Goal: Task Accomplishment & Management: Use online tool/utility

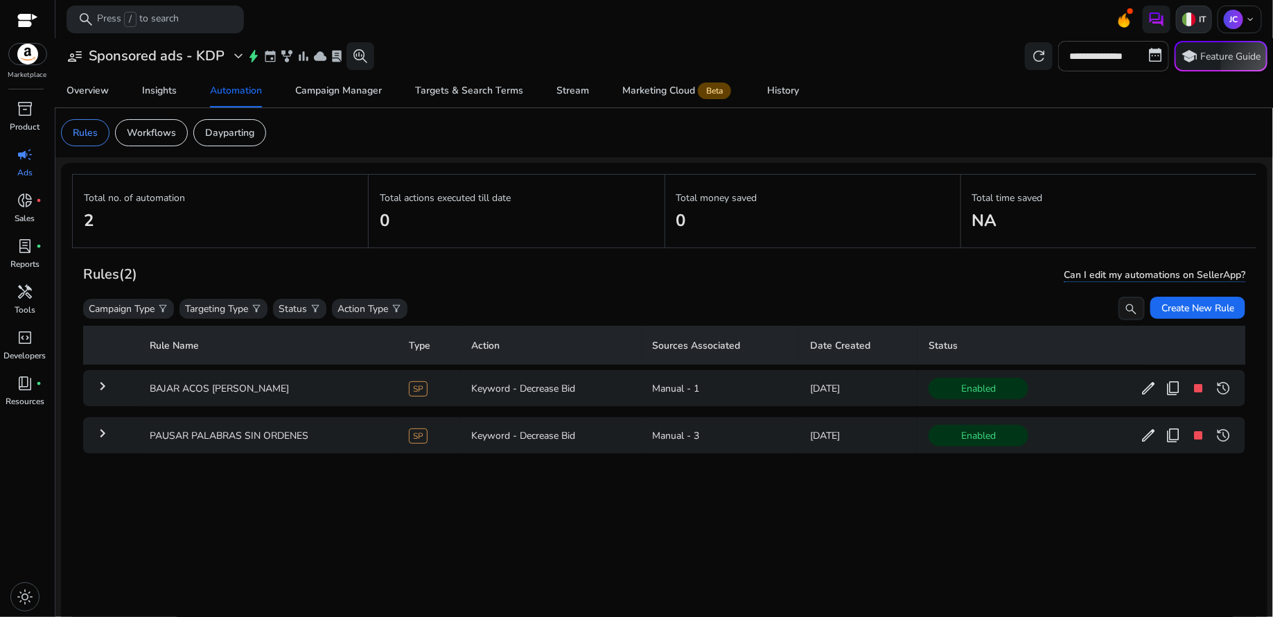
click at [1191, 21] on img at bounding box center [1190, 19] width 14 height 14
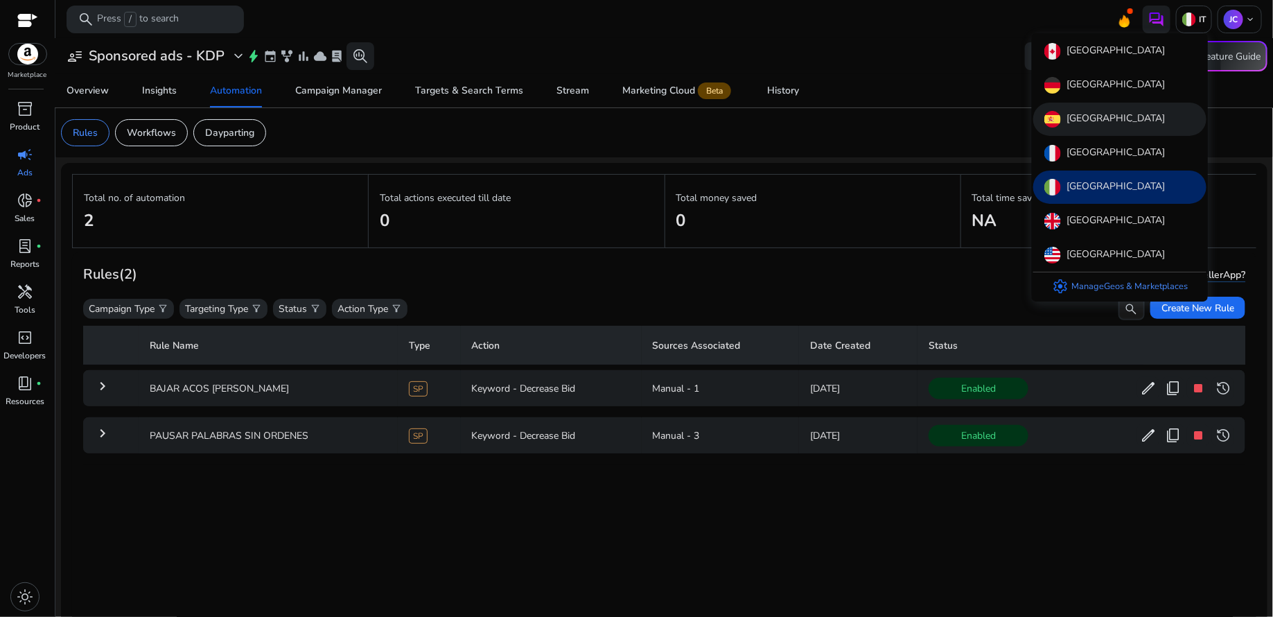
click at [1092, 127] on div "[GEOGRAPHIC_DATA]" at bounding box center [1119, 119] width 173 height 33
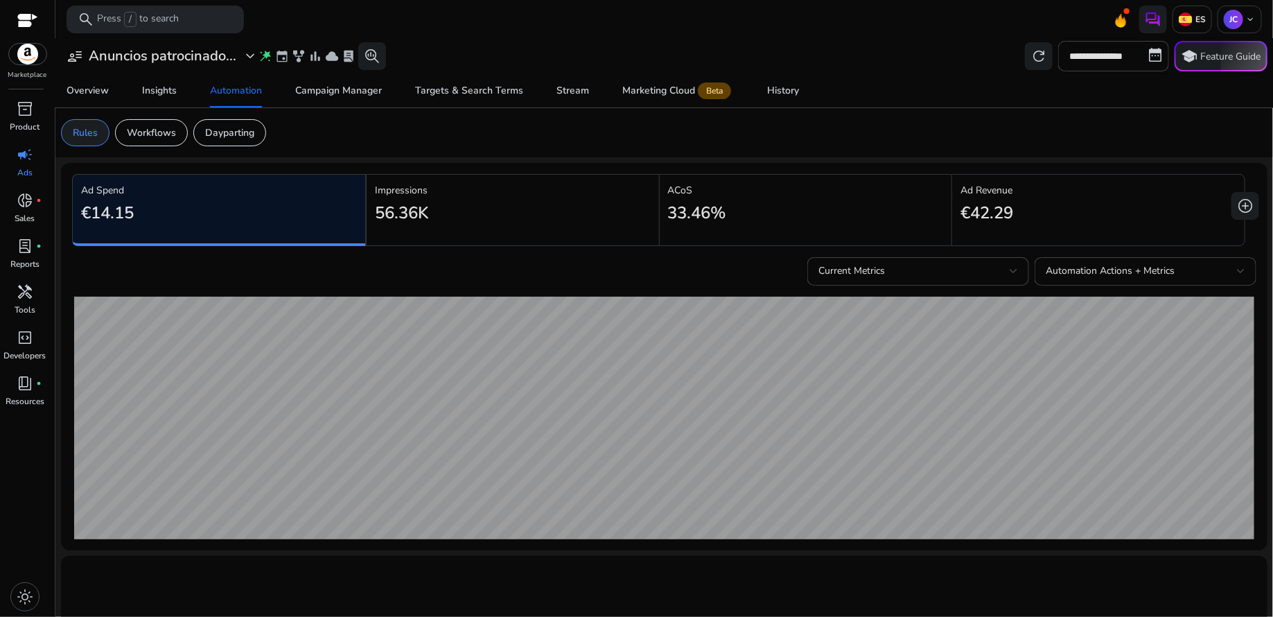
click at [84, 134] on p "Rules" at bounding box center [85, 132] width 25 height 15
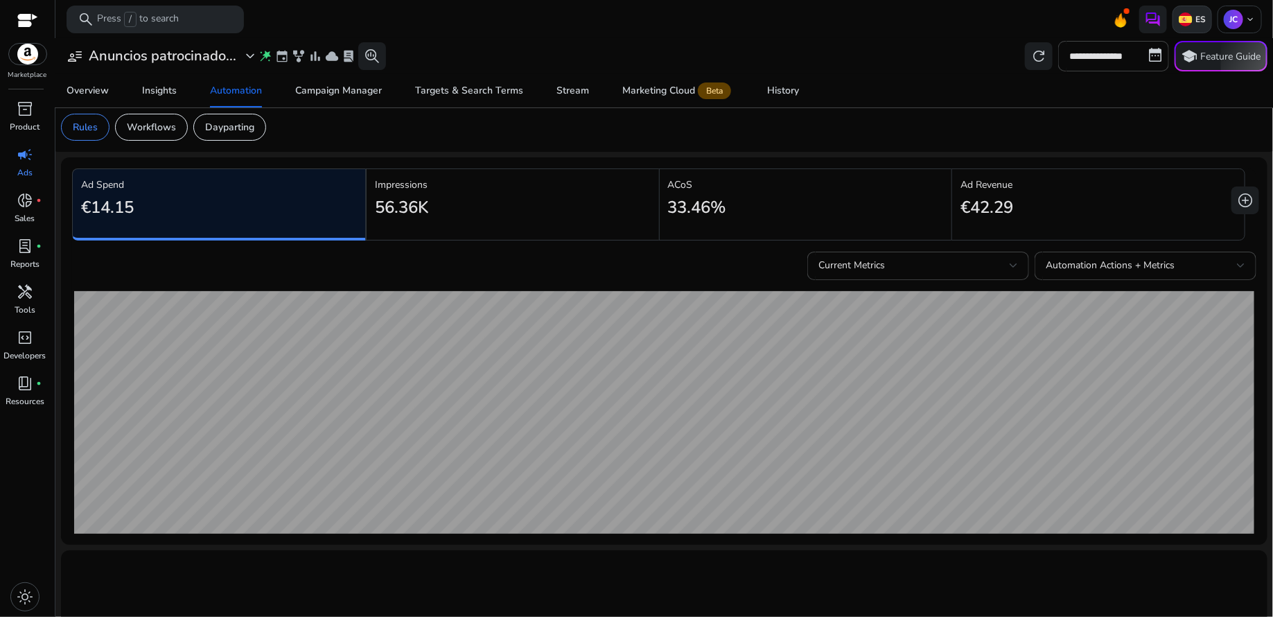
click at [1193, 19] on p "ES" at bounding box center [1199, 19] width 13 height 11
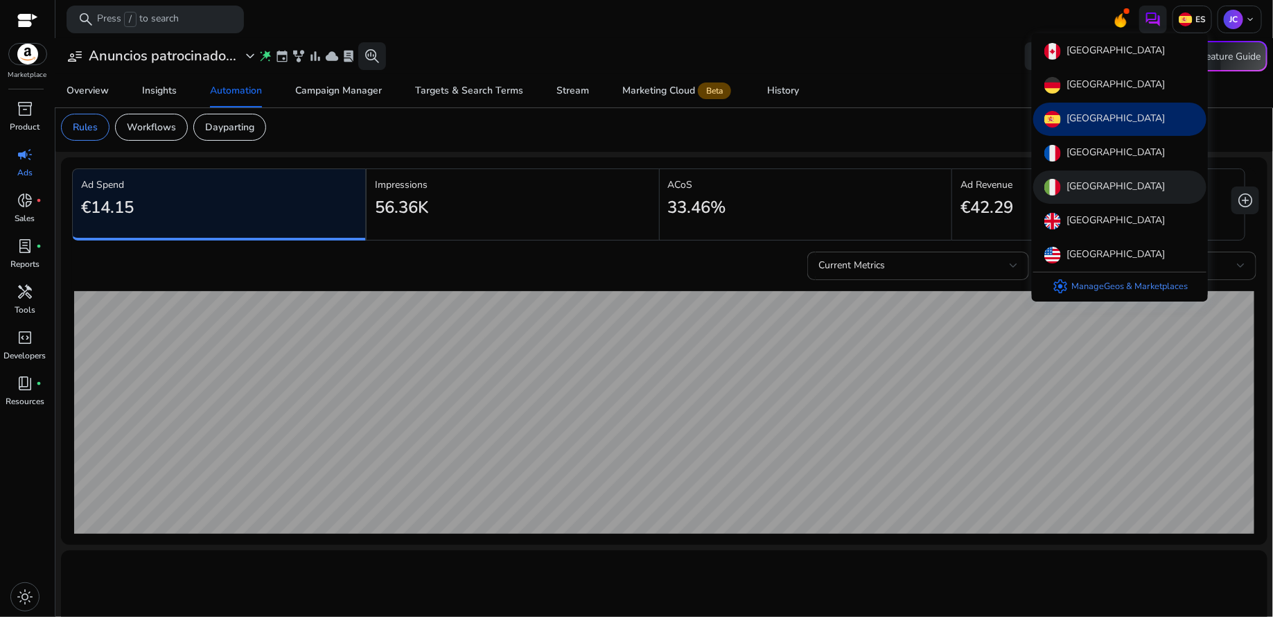
click at [1090, 186] on div "[GEOGRAPHIC_DATA]" at bounding box center [1119, 187] width 173 height 33
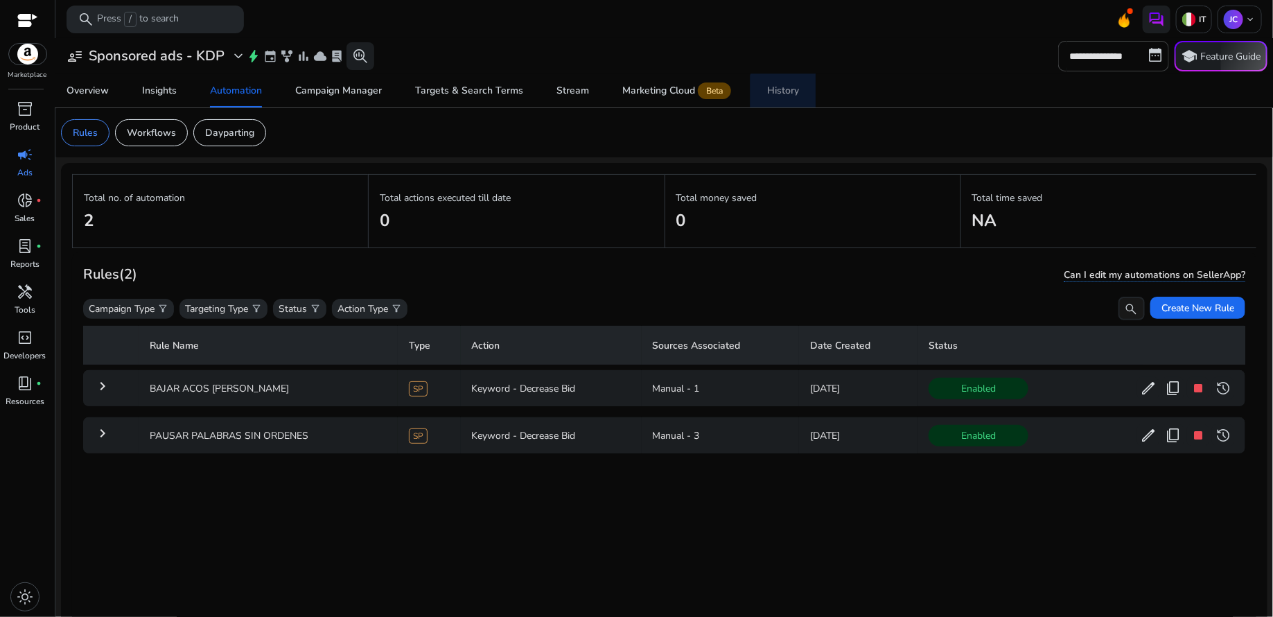
click at [783, 94] on div "History" at bounding box center [783, 91] width 32 height 10
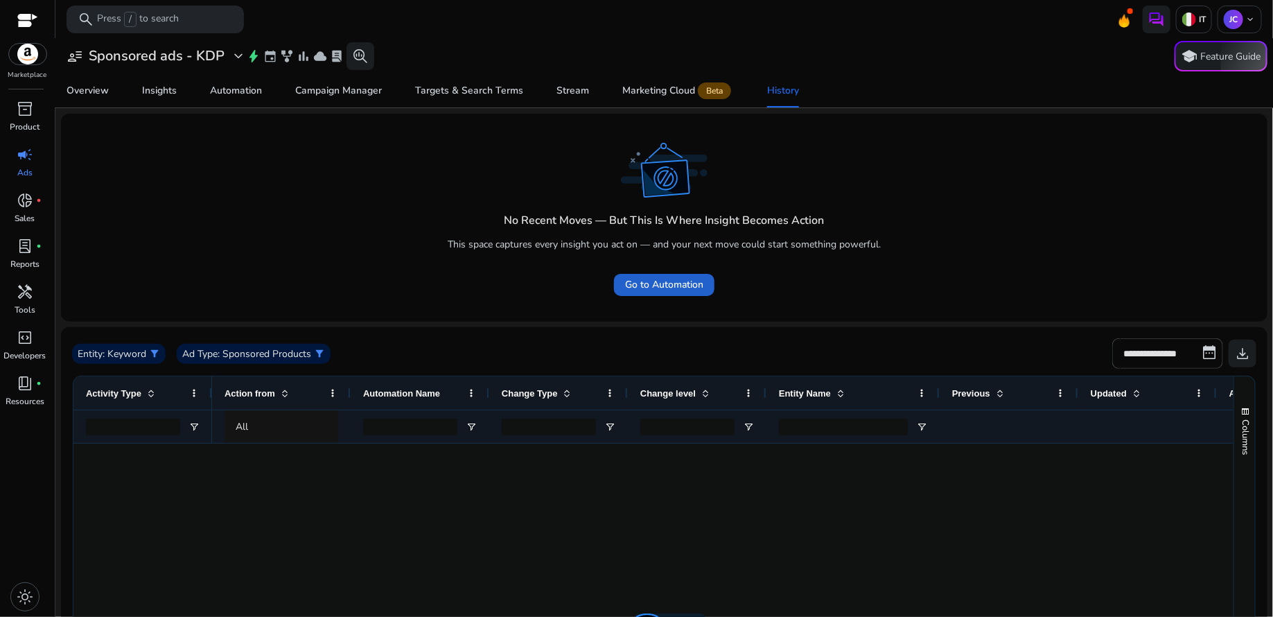
click at [688, 279] on span "Go to Automation" at bounding box center [664, 284] width 78 height 15
